Goal: Find contact information: Find contact information

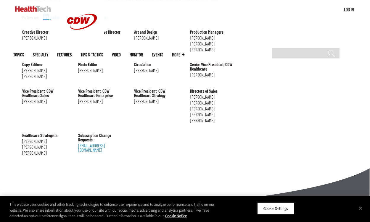
scroll to position [709, 0]
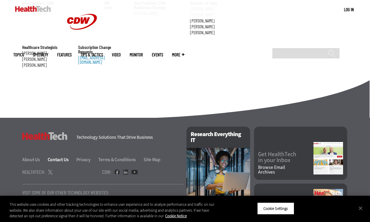
click at [61, 157] on link "Contact Us" at bounding box center [62, 160] width 28 height 6
click at [40, 127] on div "HealthTech Technology Solutions That Drive Business" at bounding box center [102, 133] width 161 height 13
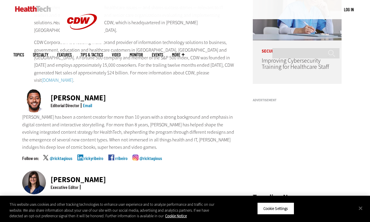
scroll to position [118, 0]
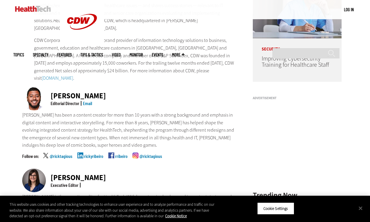
click at [85, 92] on div "Ricky Ribeiro" at bounding box center [78, 95] width 55 height 7
copy div "Ricky Ribeiro"
click at [62, 122] on p "Ricky has been a content creator for more than 10 years with a strong backgroun…" at bounding box center [129, 130] width 215 height 38
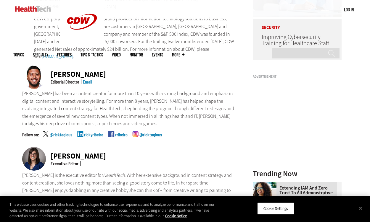
scroll to position [89, 0]
